Goal: Task Accomplishment & Management: Complete application form

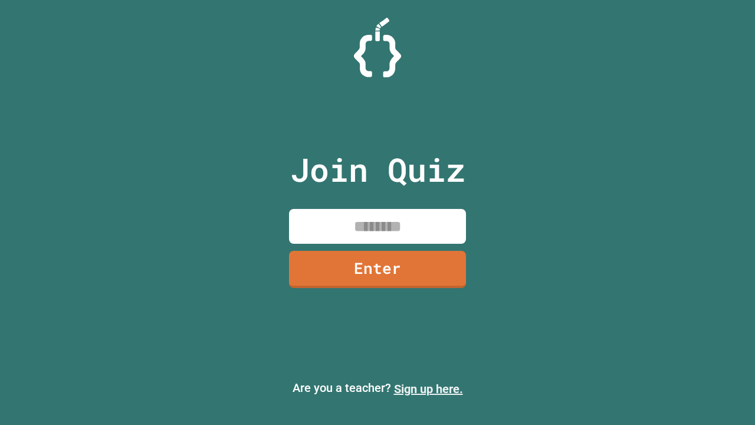
click at [428, 389] on link "Sign up here." at bounding box center [428, 389] width 69 height 14
